Goal: Transaction & Acquisition: Purchase product/service

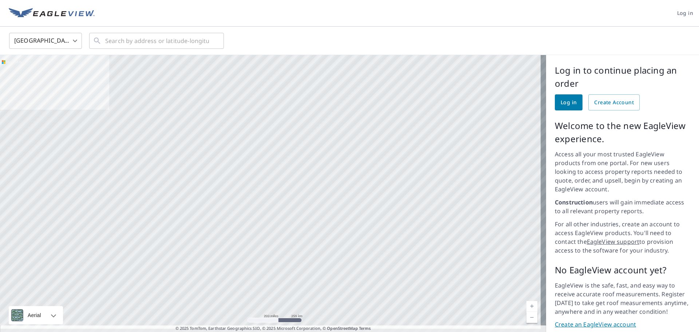
click at [571, 101] on link "Log in" at bounding box center [569, 102] width 28 height 16
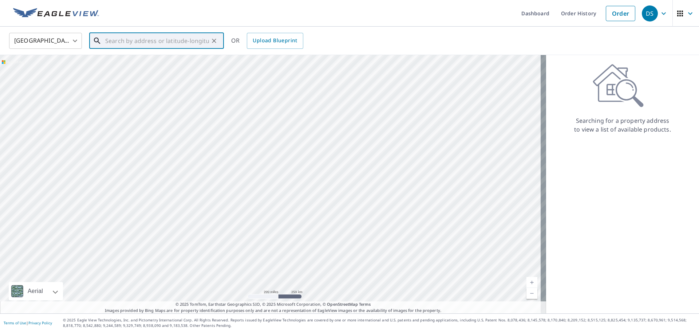
click at [143, 40] on input "text" at bounding box center [157, 41] width 104 height 20
click at [153, 38] on input "text" at bounding box center [157, 41] width 104 height 20
click at [146, 62] on span "[STREET_ADDRESS]" at bounding box center [161, 62] width 114 height 9
type input "[STREET_ADDRESS]"
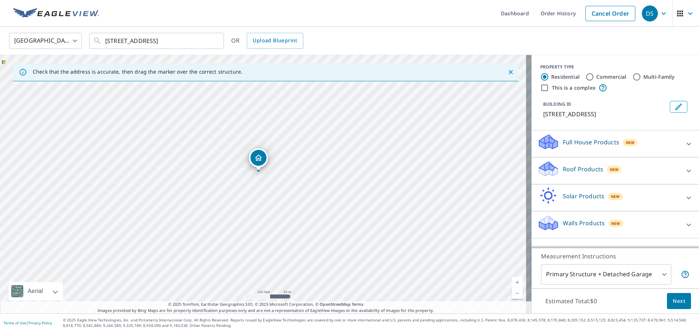
drag, startPoint x: 269, startPoint y: 183, endPoint x: 261, endPoint y: 182, distance: 7.7
click at [261, 182] on div "[STREET_ADDRESS]" at bounding box center [266, 184] width 532 height 258
click at [685, 169] on icon at bounding box center [689, 170] width 9 height 9
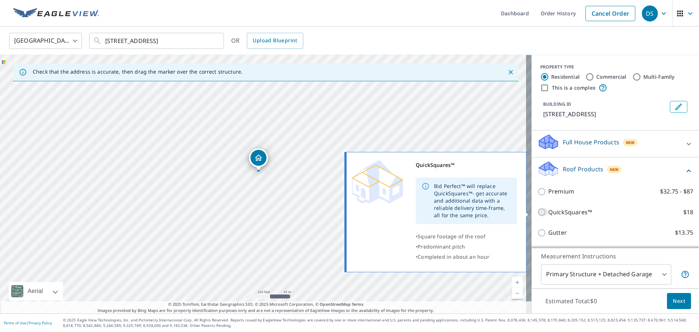
click at [538, 211] on input "QuickSquares™ $18" at bounding box center [542, 212] width 11 height 9
checkbox input "true"
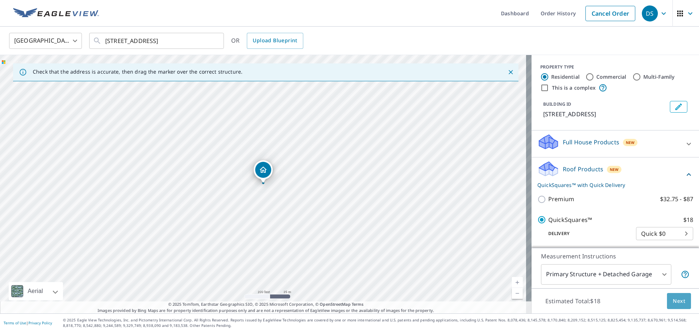
click at [681, 301] on button "Next" at bounding box center [679, 301] width 24 height 16
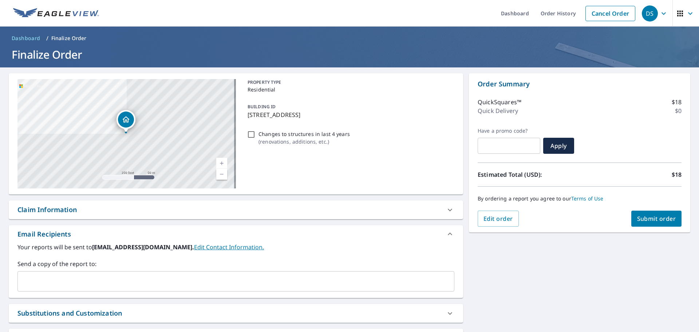
click at [642, 216] on span "Submit order" at bounding box center [656, 218] width 39 height 8
